Goal: Download file/media

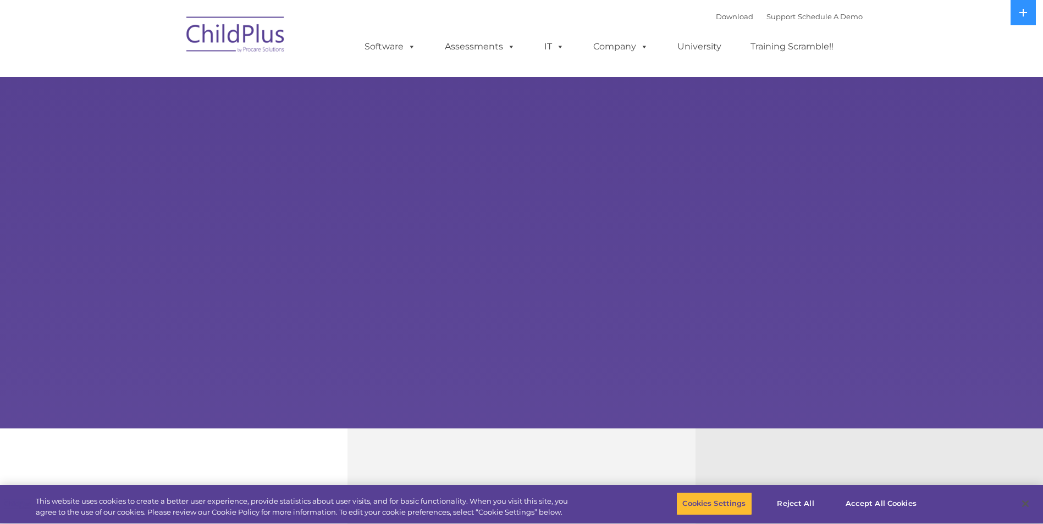
select select "MEDIUM"
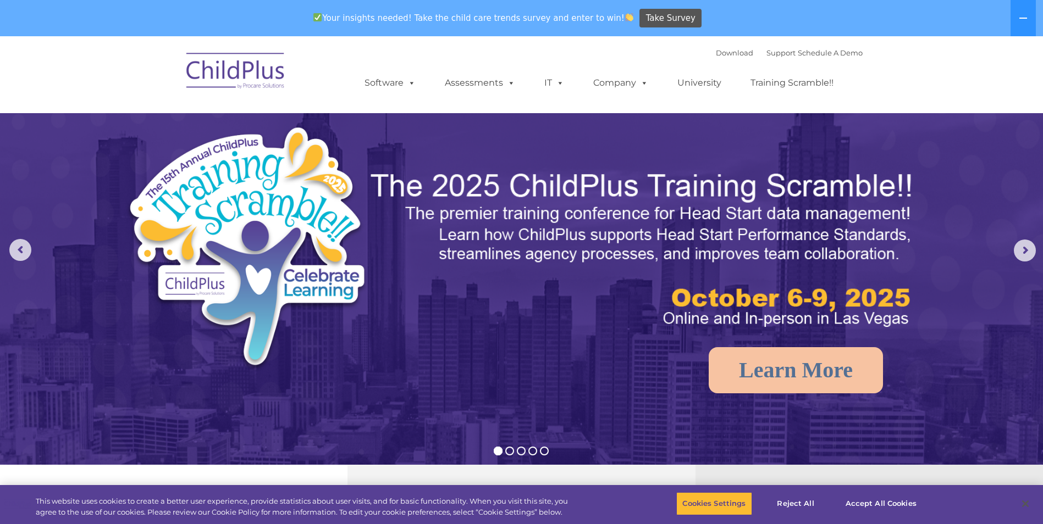
click at [255, 73] on img at bounding box center [236, 72] width 110 height 55
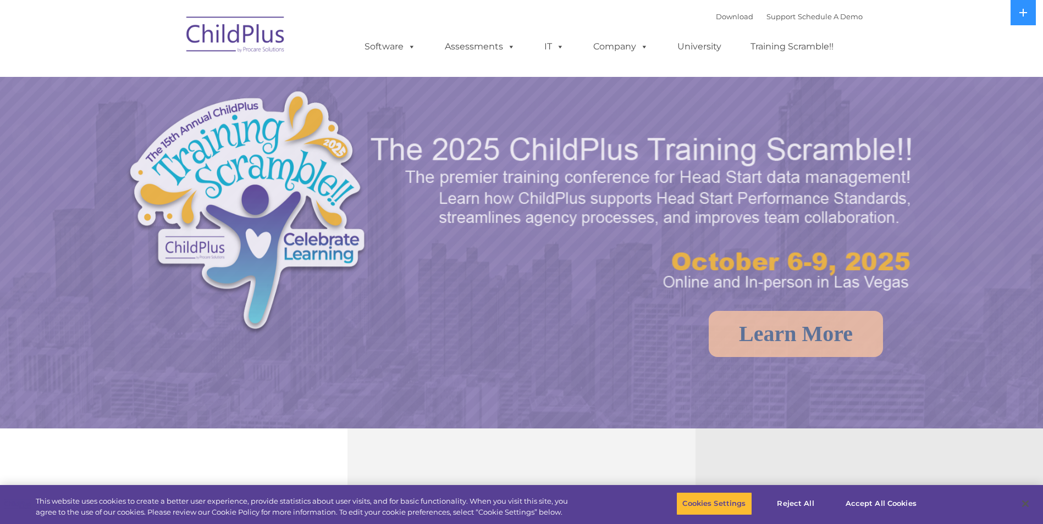
select select "MEDIUM"
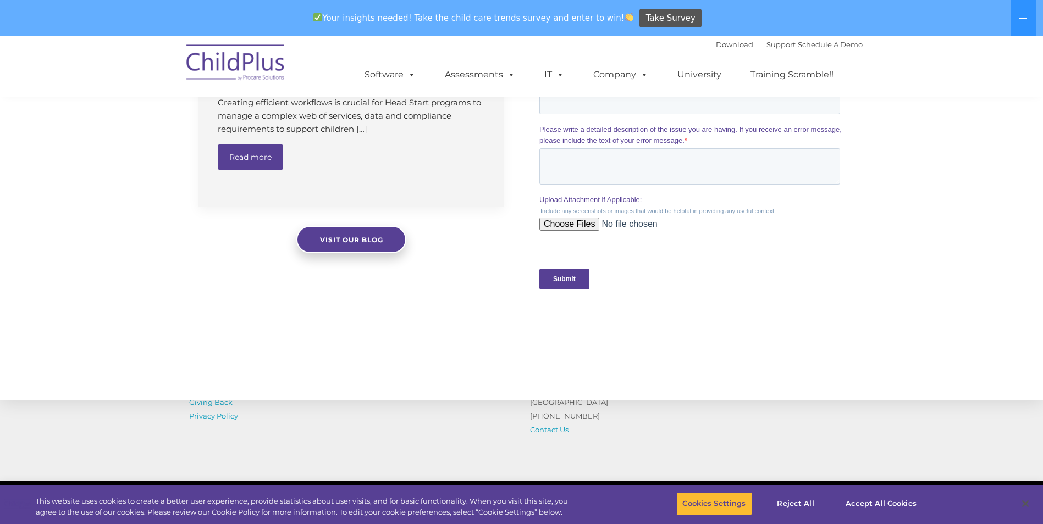
scroll to position [1081, 0]
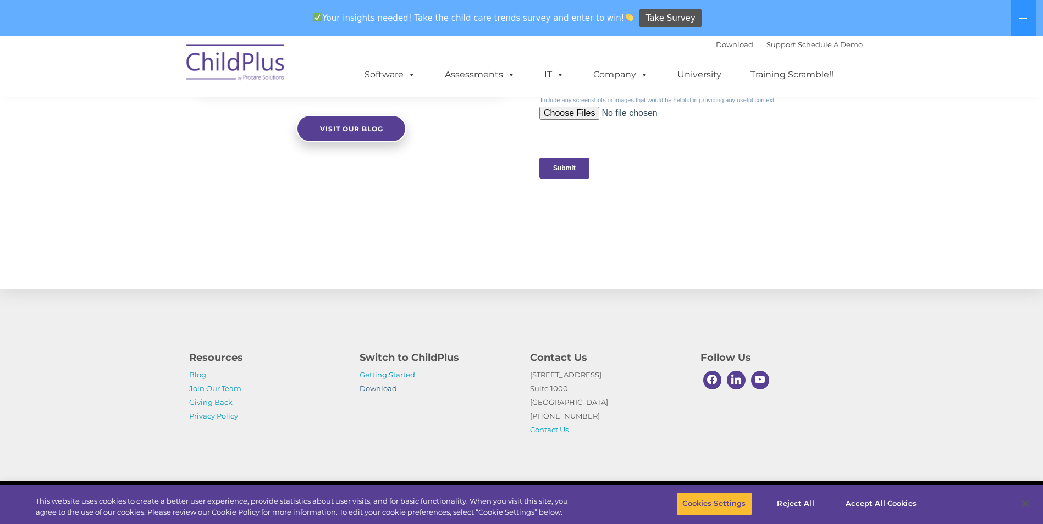
click at [369, 385] on link "Download" at bounding box center [377, 388] width 37 height 9
